Goal: Check status: Check status

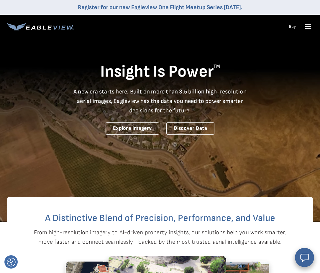
click at [307, 27] on icon at bounding box center [309, 27] width 6 height 0
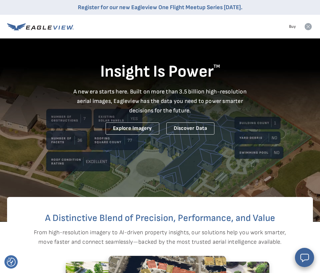
click at [310, 27] on icon at bounding box center [308, 26] width 7 height 7
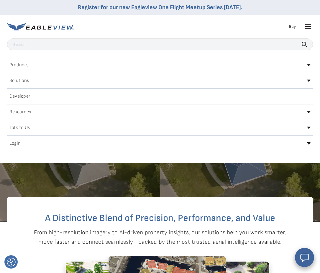
click at [16, 145] on h2 "Login" at bounding box center [14, 143] width 11 height 5
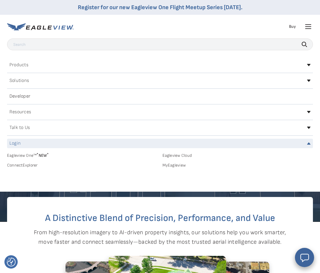
click at [172, 166] on link "MyEagleview" at bounding box center [238, 164] width 151 height 5
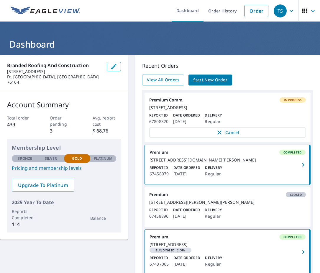
click at [217, 118] on p "Delivery" at bounding box center [213, 115] width 17 height 5
click at [216, 118] on p "Delivery" at bounding box center [213, 115] width 17 height 5
click at [296, 99] on span "In Process" at bounding box center [293, 100] width 25 height 4
